Goal: Navigation & Orientation: Find specific page/section

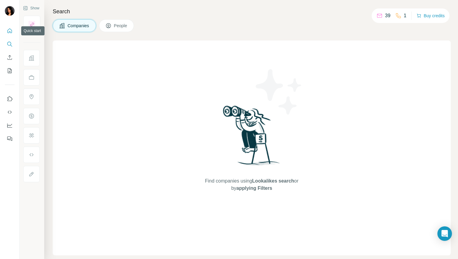
click at [12, 32] on icon "Quick start" at bounding box center [10, 31] width 6 height 6
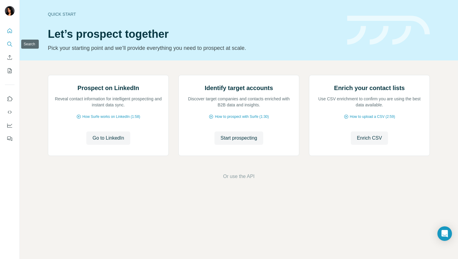
click at [11, 46] on icon "Search" at bounding box center [11, 46] width 2 height 2
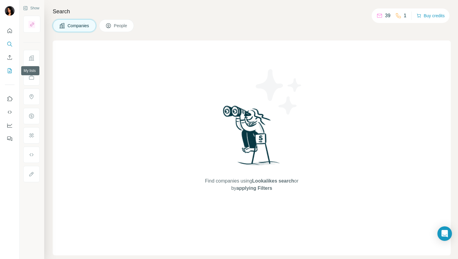
click at [11, 70] on icon "My lists" at bounding box center [10, 71] width 6 height 6
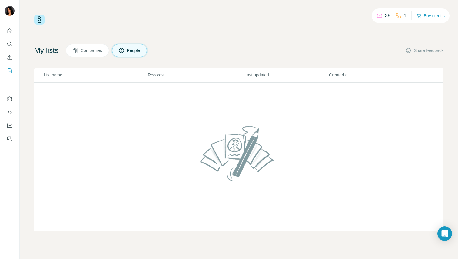
click at [103, 49] on span "Companies" at bounding box center [92, 51] width 22 height 6
click at [133, 50] on span "People" at bounding box center [134, 51] width 14 height 6
